Goal: Task Accomplishment & Management: Manage account settings

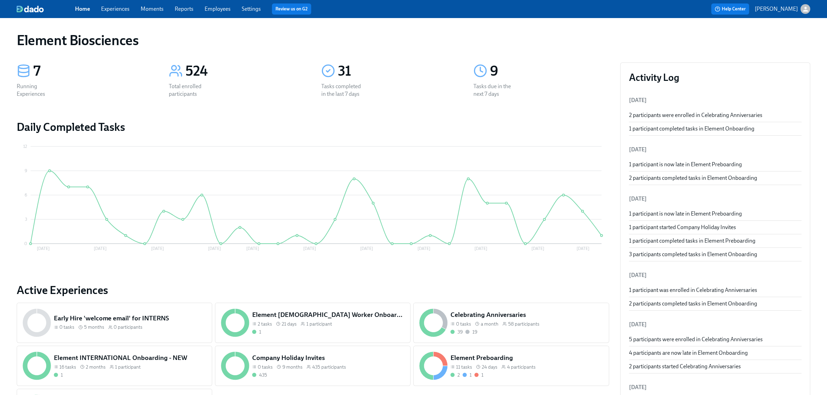
click at [123, 8] on link "Experiences" at bounding box center [115, 9] width 28 height 7
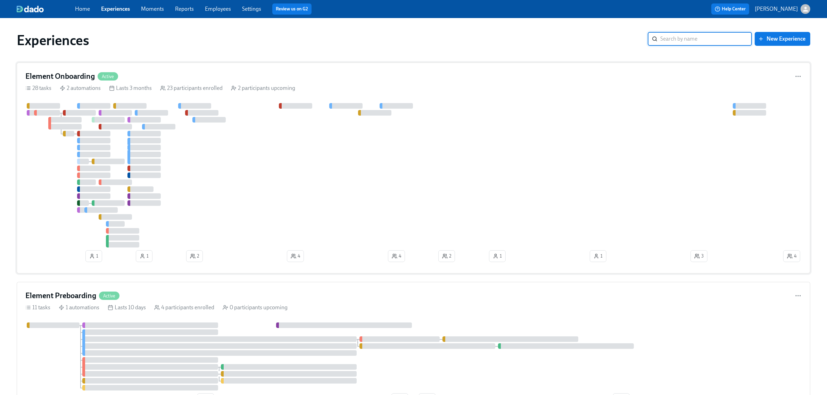
click at [216, 77] on div "Element Onboarding Active" at bounding box center [413, 76] width 776 height 10
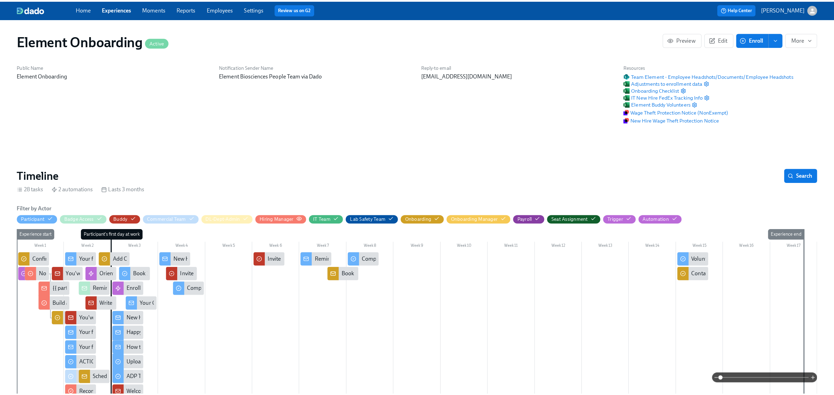
scroll to position [0, 8779]
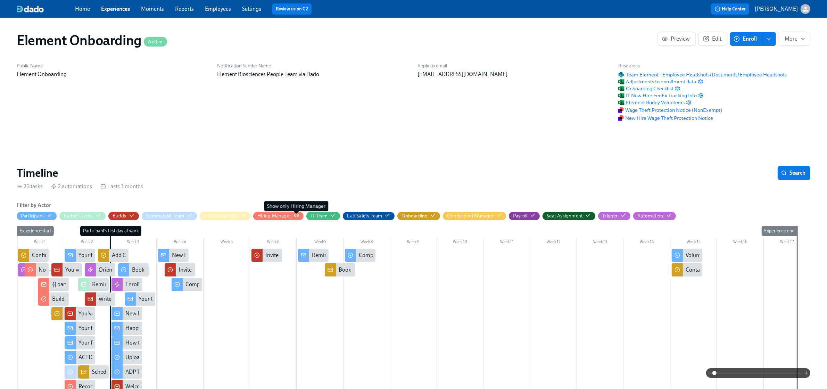
click at [297, 219] on span "button" at bounding box center [297, 216] width 6 height 5
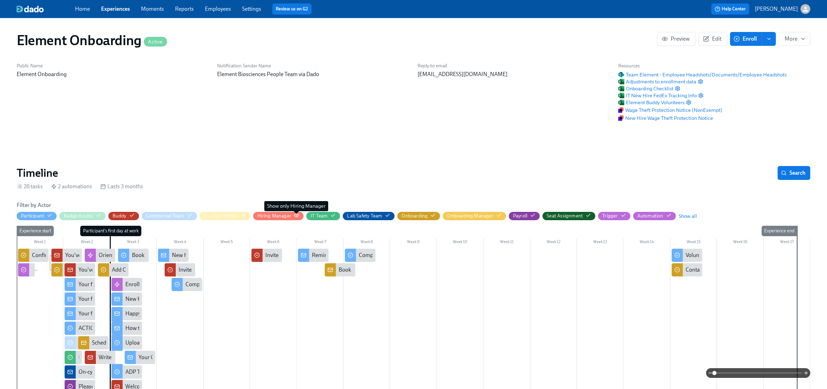
click at [295, 215] on icon "button" at bounding box center [297, 216] width 6 height 6
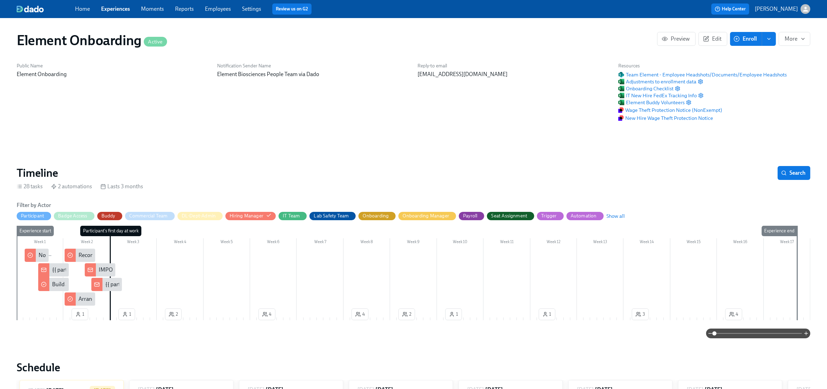
click at [739, 336] on span at bounding box center [759, 334] width 88 height 10
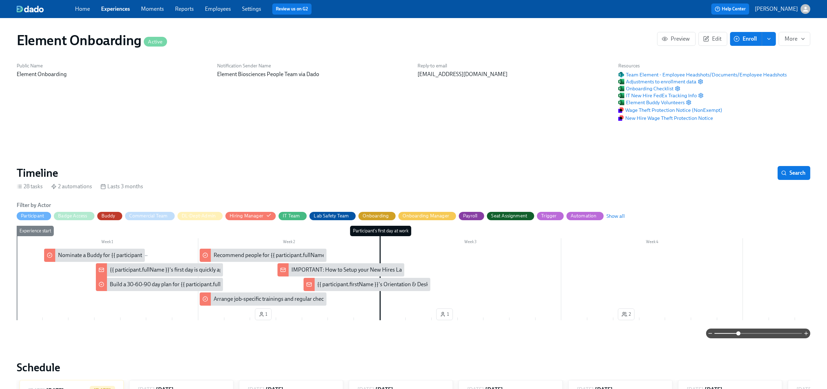
click at [127, 270] on div "{{ participant.fullName }}'s first day is quickly approaching!" at bounding box center [179, 270] width 139 height 8
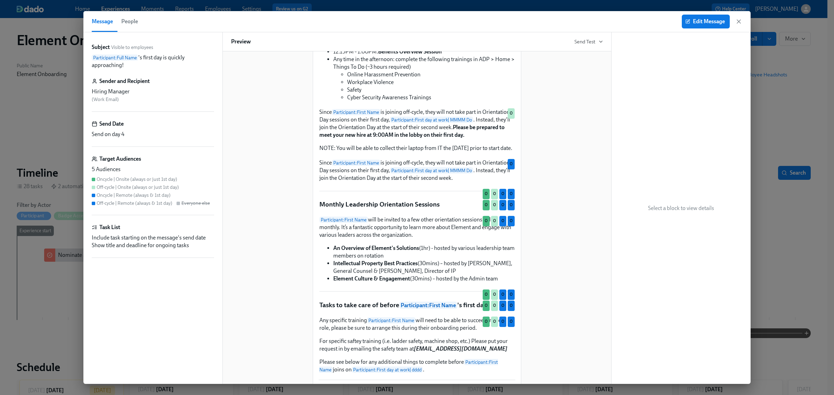
scroll to position [490, 0]
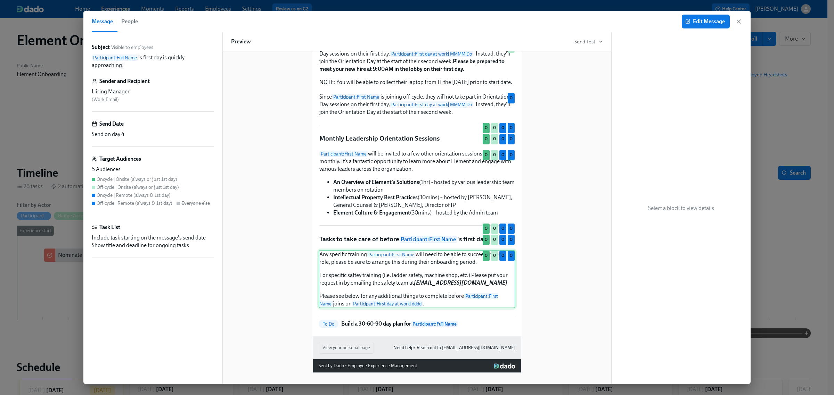
click at [412, 268] on div "Any specific training Participant : First Name will need to be able to succeed …" at bounding box center [417, 279] width 197 height 58
click at [695, 17] on button "Edit Message" at bounding box center [706, 22] width 48 height 14
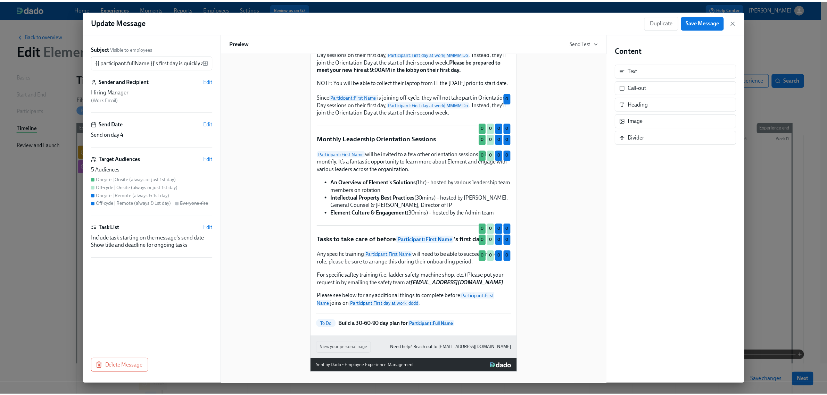
scroll to position [492, 0]
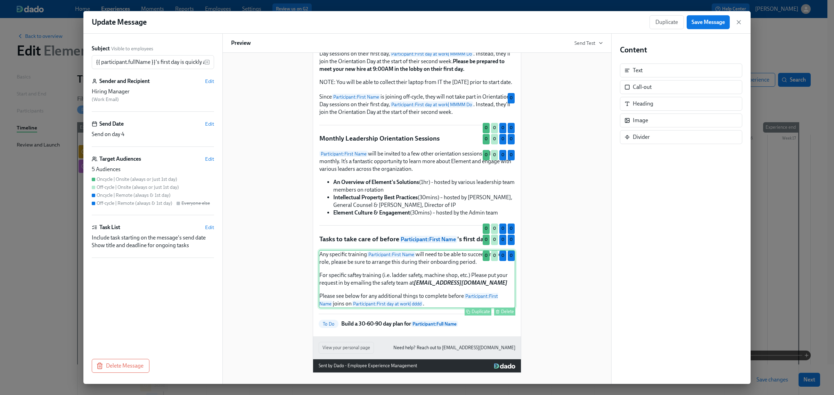
click at [443, 270] on div "Any specific training Participant : First Name will need to be able to succeed …" at bounding box center [417, 279] width 197 height 58
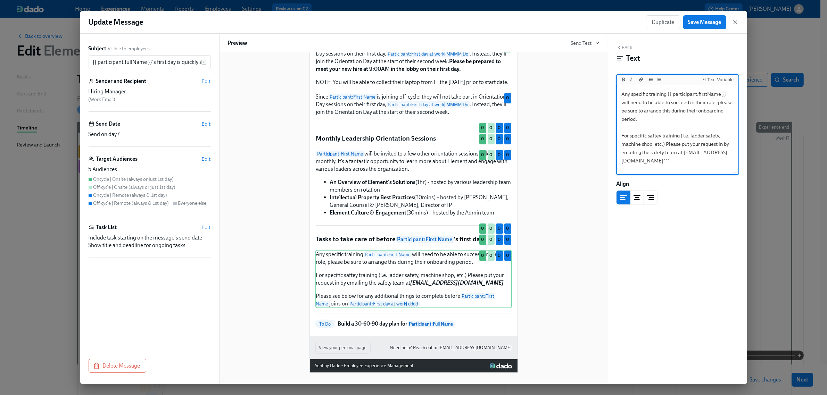
drag, startPoint x: 620, startPoint y: 134, endPoint x: 690, endPoint y: 162, distance: 74.8
click at [690, 162] on textarea "Any specific training {{ participant.firstName }} will need to be able to succe…" at bounding box center [677, 143] width 119 height 115
paste textarea "All new hires will be assigned basic safety trainings. However, it’s the manage…"
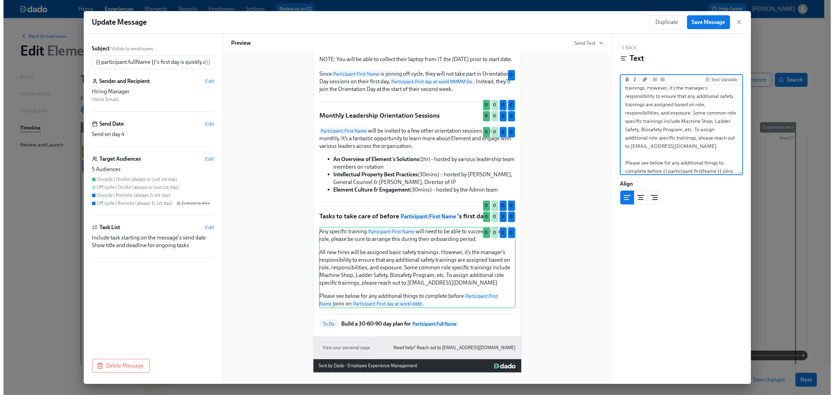
scroll to position [69, 0]
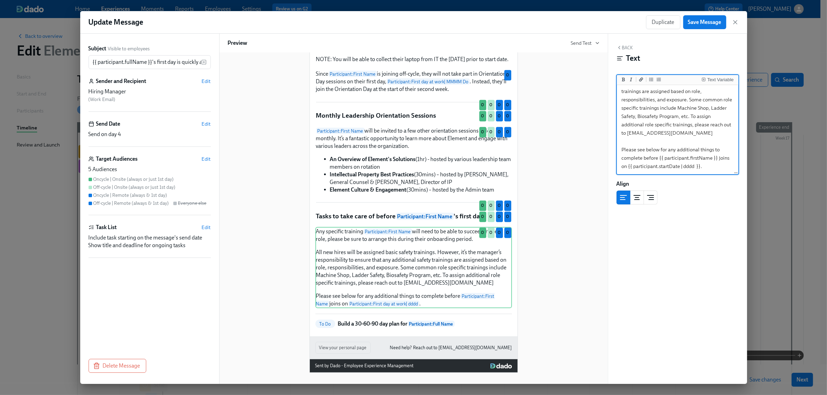
drag, startPoint x: 649, startPoint y: 134, endPoint x: 694, endPoint y: 136, distance: 44.8
click at [694, 136] on textarea "Any specific training {{ participant.firstName }} will need to be able to succe…" at bounding box center [677, 95] width 119 height 157
click at [624, 80] on icon "Add bold text" at bounding box center [623, 79] width 3 height 4
click at [632, 79] on icon "Add italic text" at bounding box center [631, 79] width 4 height 4
click at [667, 110] on textarea "Any specific training {{ participant.firstName }} will need to be able to succe…" at bounding box center [677, 95] width 119 height 157
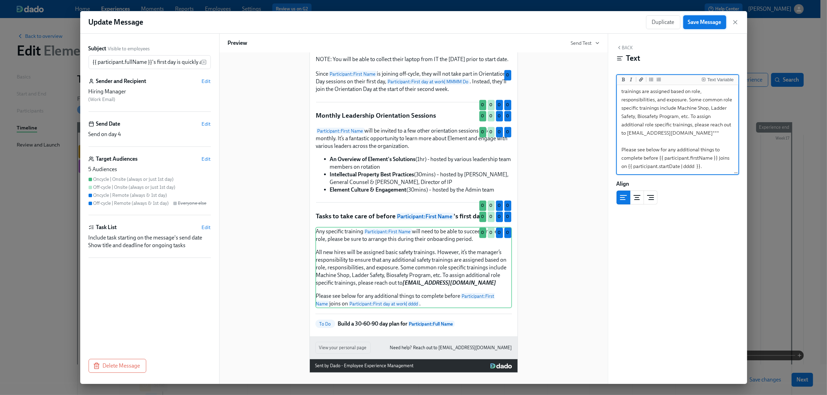
type textarea "Any specific training {{ participant.firstName }} will need to be able to succe…"
click at [694, 22] on span "Save Message" at bounding box center [704, 22] width 33 height 7
click at [735, 20] on icon "button" at bounding box center [735, 22] width 7 height 7
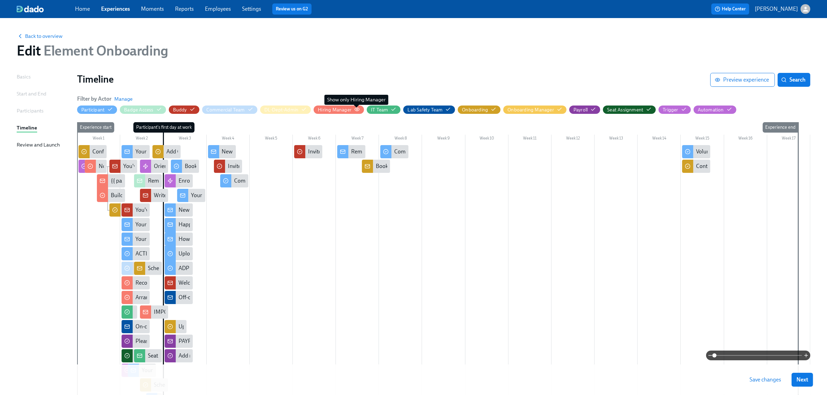
click at [358, 110] on icon "button" at bounding box center [357, 110] width 6 height 6
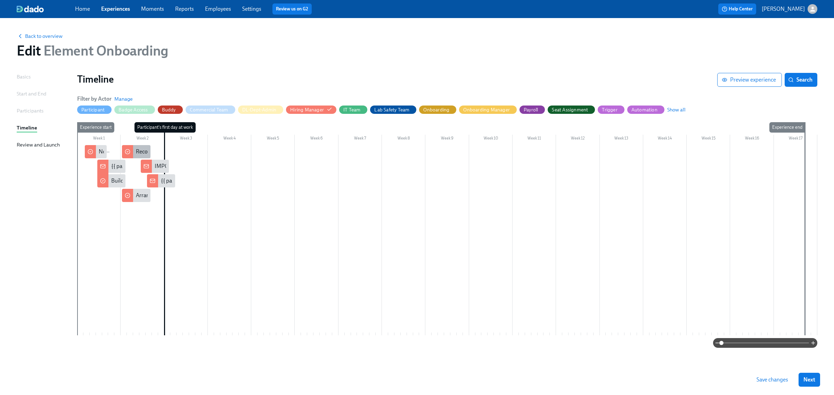
click at [137, 153] on div "Recommend people for {{ participant.fullName }} to meet" at bounding box center [204, 152] width 136 height 8
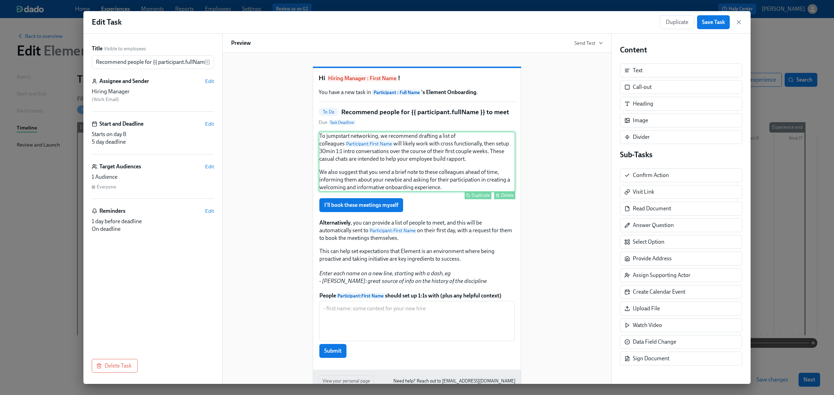
click at [408, 176] on div "To jumpstart networking, we recommend drafting a list of colleagues Participant…" at bounding box center [417, 162] width 197 height 60
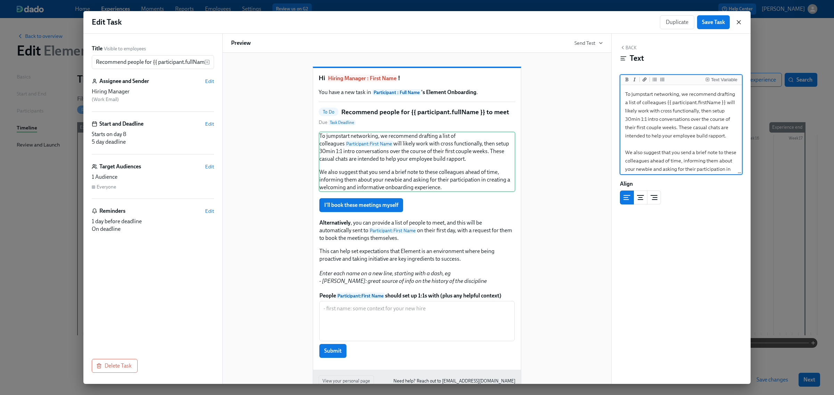
click at [737, 21] on icon "button" at bounding box center [738, 21] width 3 height 3
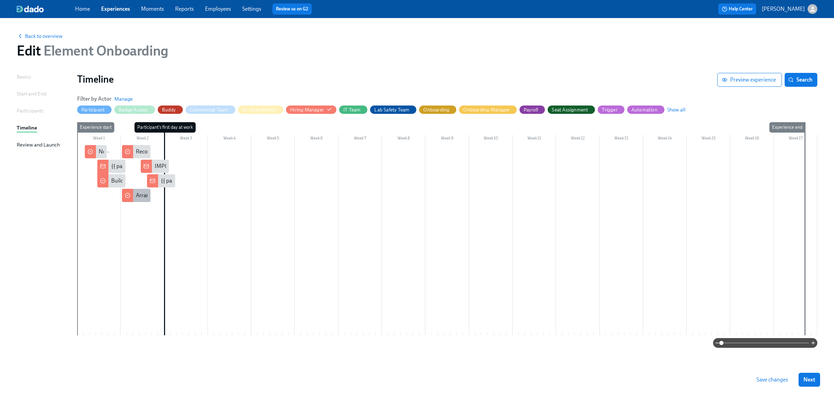
click at [128, 194] on icon at bounding box center [128, 196] width 6 height 6
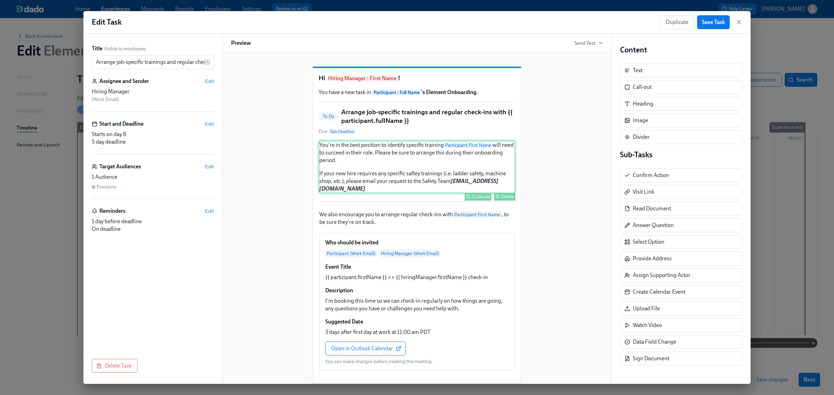
click at [393, 165] on div "You're in the best position to identify specific training Participant : First N…" at bounding box center [417, 167] width 197 height 53
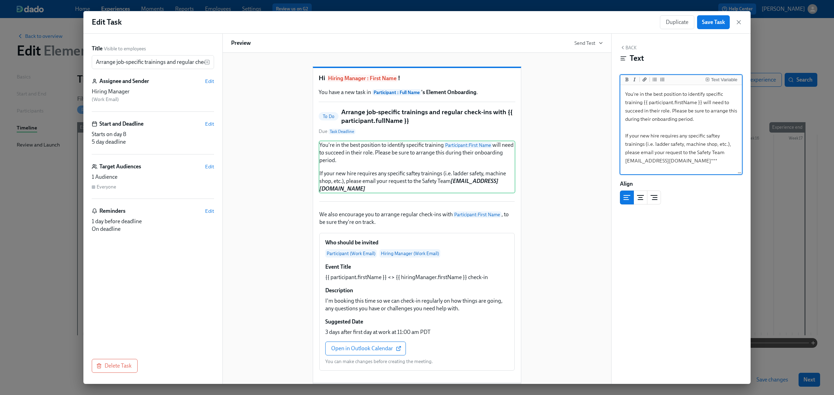
drag, startPoint x: 693, startPoint y: 160, endPoint x: 619, endPoint y: 136, distance: 77.6
click at [620, 136] on div "Text Variable You're in the best position to identify specific training {{ part…" at bounding box center [681, 125] width 122 height 100
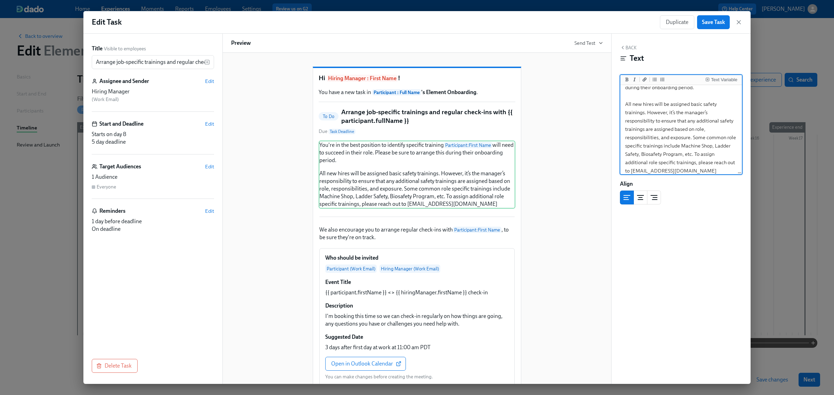
scroll to position [44, 0]
drag, startPoint x: 652, startPoint y: 170, endPoint x: 688, endPoint y: 168, distance: 35.5
click at [688, 168] on textarea "You're in the best position to identify specific training {{ participant.firstN…" at bounding box center [680, 112] width 119 height 124
click at [627, 80] on icon "Add bold text" at bounding box center [626, 79] width 3 height 4
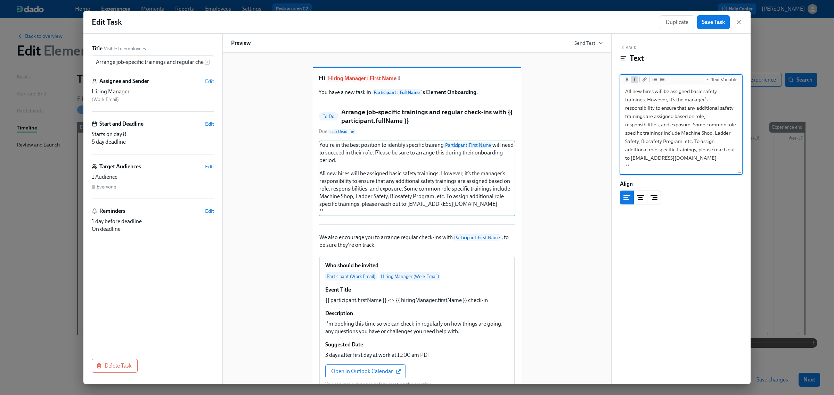
click at [635, 81] on icon "Add italic text" at bounding box center [634, 79] width 4 height 4
click at [684, 131] on textarea "You're in the best position to identify specific training {{ participant.firstN…" at bounding box center [680, 108] width 119 height 132
click at [626, 164] on textarea "You're in the best position to identify specific training {{ participant.firstN…" at bounding box center [680, 108] width 119 height 132
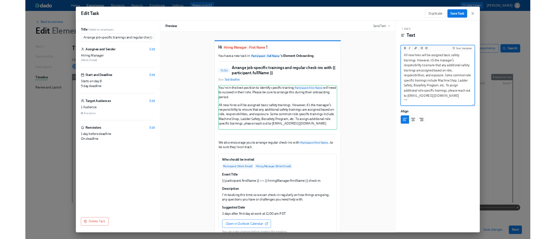
scroll to position [36, 0]
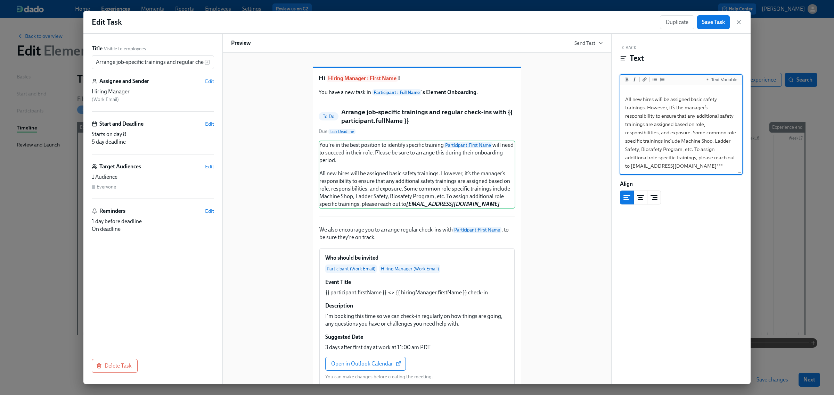
click at [684, 115] on textarea "You're in the best position to identify specific training {{ participant.firstN…" at bounding box center [680, 112] width 119 height 124
type textarea "You're in the best position to identify specific training {{ participant.firstN…"
click at [714, 23] on span "Save Task" at bounding box center [713, 22] width 23 height 7
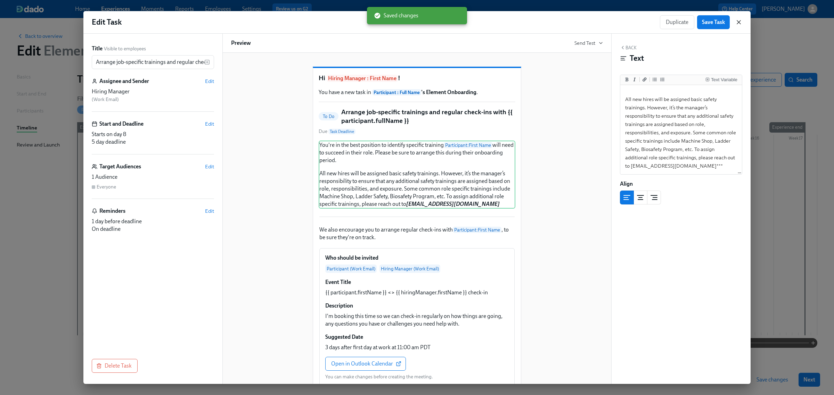
click at [737, 23] on icon "button" at bounding box center [738, 22] width 7 height 7
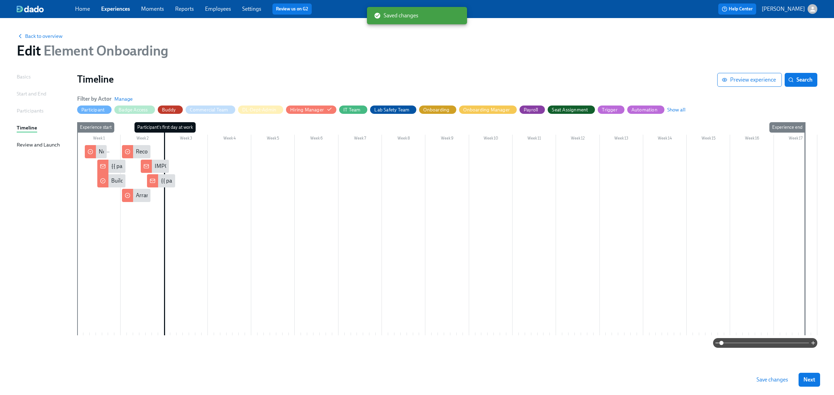
click at [765, 381] on span "Save changes" at bounding box center [772, 380] width 32 height 7
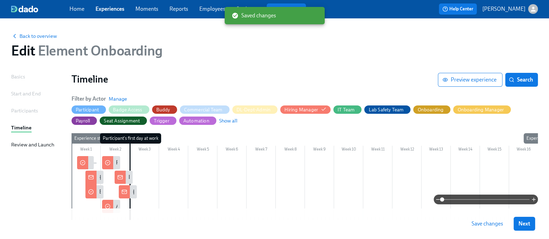
click at [456, 199] on span at bounding box center [486, 200] width 88 height 10
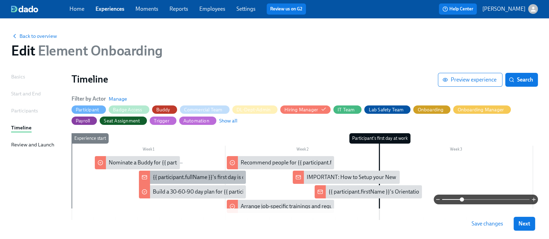
click at [200, 176] on div "{{ participant.fullName }}'s first day is quickly approaching!" at bounding box center [222, 178] width 139 height 8
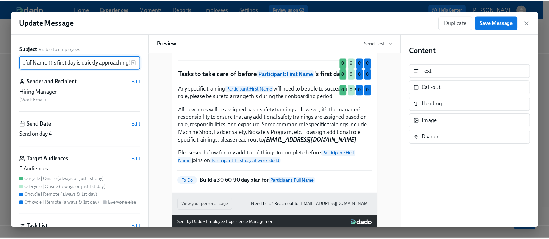
scroll to position [671, 0]
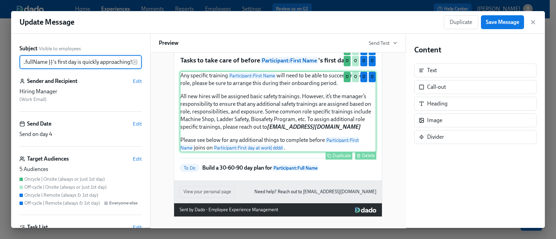
click at [284, 119] on div "Any specific training Participant : First Name will need to be able to succeed …" at bounding box center [278, 111] width 197 height 81
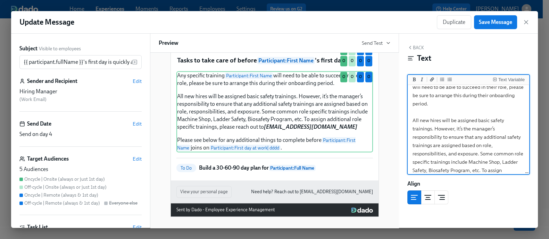
scroll to position [15, 0]
click at [481, 123] on textarea "Any specific training {{ participant.firstName }} will need to be able to succe…" at bounding box center [468, 150] width 119 height 157
type textarea "Any specific training {{ participant.firstName }} will need to be able to succe…"
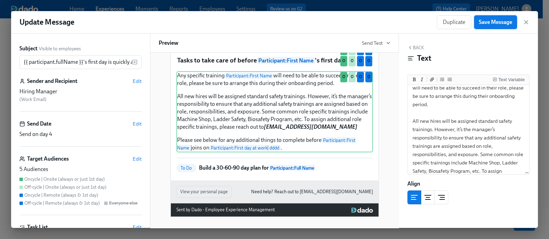
click at [501, 24] on span "Save Message" at bounding box center [495, 22] width 33 height 7
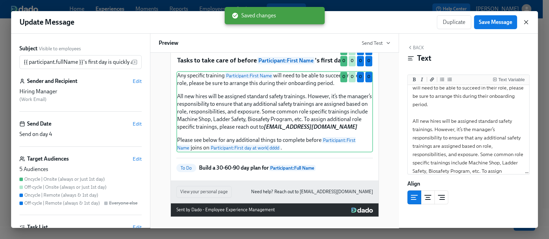
click at [526, 22] on icon "button" at bounding box center [526, 21] width 3 height 3
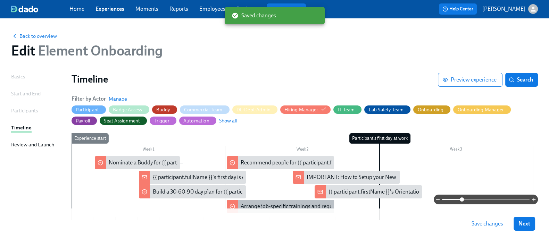
click at [273, 205] on div "Arrange job-specific trainings and regular check-ins with {{ participant.fullNa…" at bounding box center [338, 207] width 194 height 8
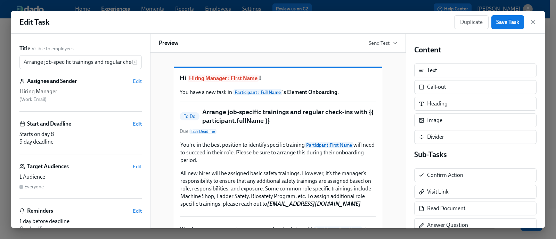
click at [273, 205] on div "You're in the best position to identify specific training Participant : First N…" at bounding box center [278, 175] width 197 height 68
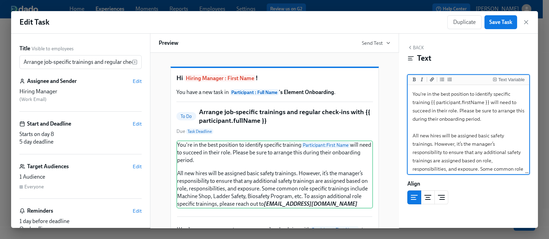
click at [482, 137] on textarea "You're in the best position to identify specific training {{ participant.firstN…" at bounding box center [468, 148] width 119 height 124
type textarea "You're in the best position to identify specific training {{ participant.firstN…"
click at [509, 21] on span "Save Task" at bounding box center [500, 22] width 23 height 7
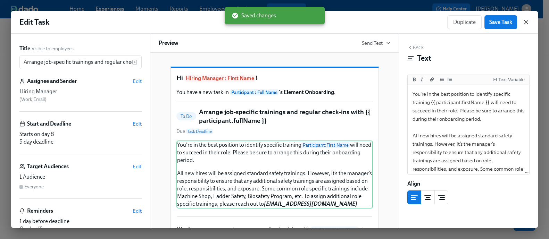
click at [526, 22] on icon "button" at bounding box center [526, 21] width 3 height 3
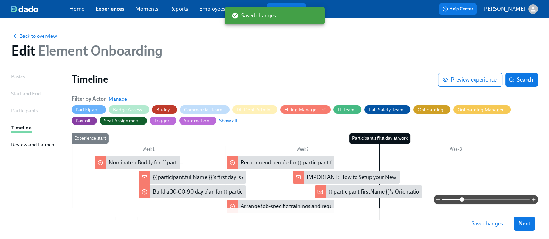
click at [486, 221] on span "Save changes" at bounding box center [488, 224] width 32 height 7
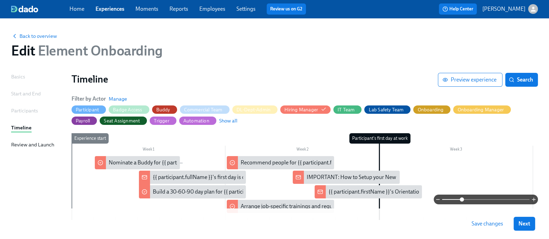
click at [486, 221] on span "Save changes" at bounding box center [488, 224] width 32 height 7
click at [121, 12] on span "Experiences" at bounding box center [110, 9] width 29 height 8
click at [121, 6] on link "Experiences" at bounding box center [110, 9] width 29 height 7
